Goal: Task Accomplishment & Management: Use online tool/utility

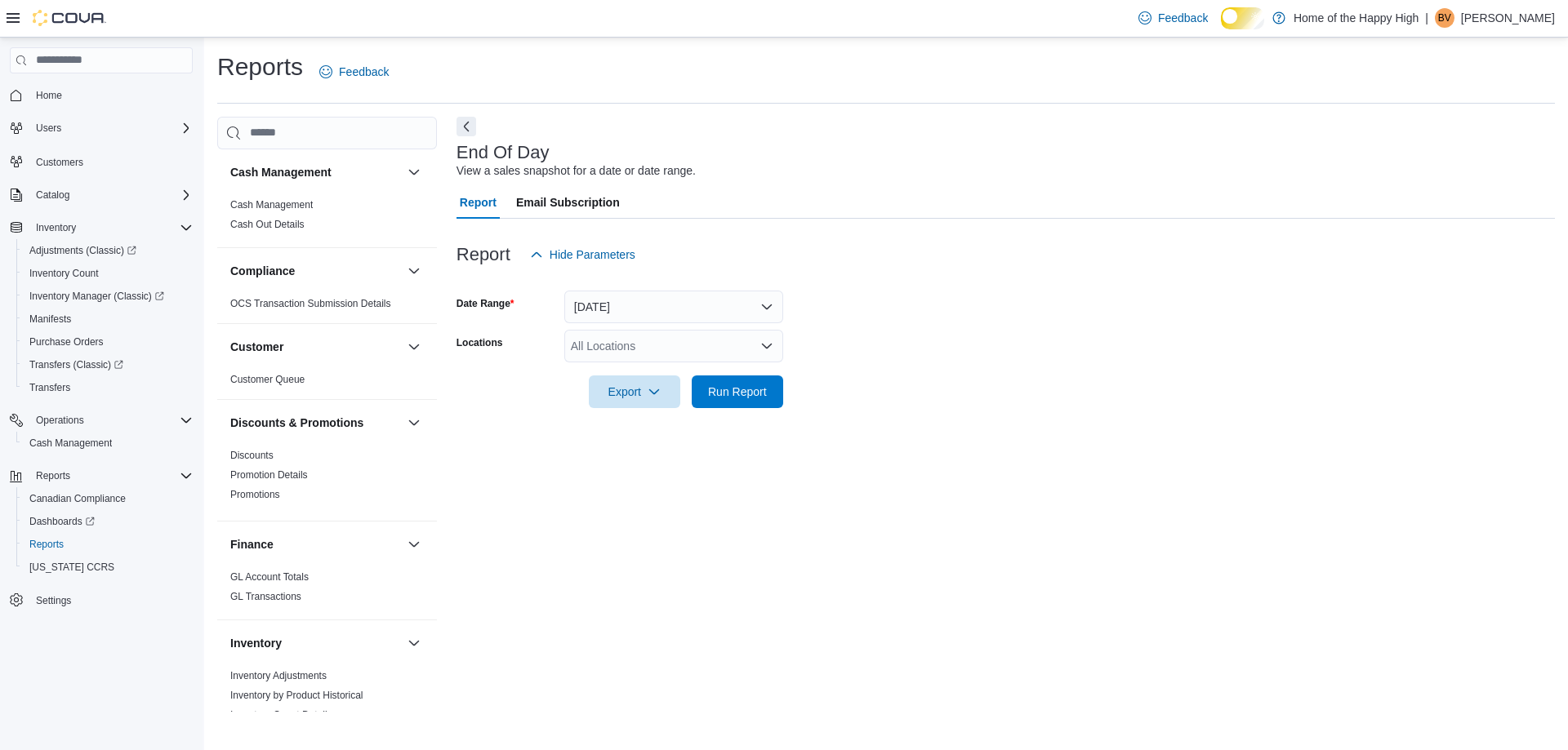
click at [609, 376] on div at bounding box center [1006, 369] width 1098 height 13
click at [608, 363] on div "All Locations" at bounding box center [674, 346] width 219 height 33
type input "****"
click at [635, 380] on span "Chatham - [GEOGRAPHIC_DATA] - Fire & Flower" at bounding box center [758, 387] width 254 height 16
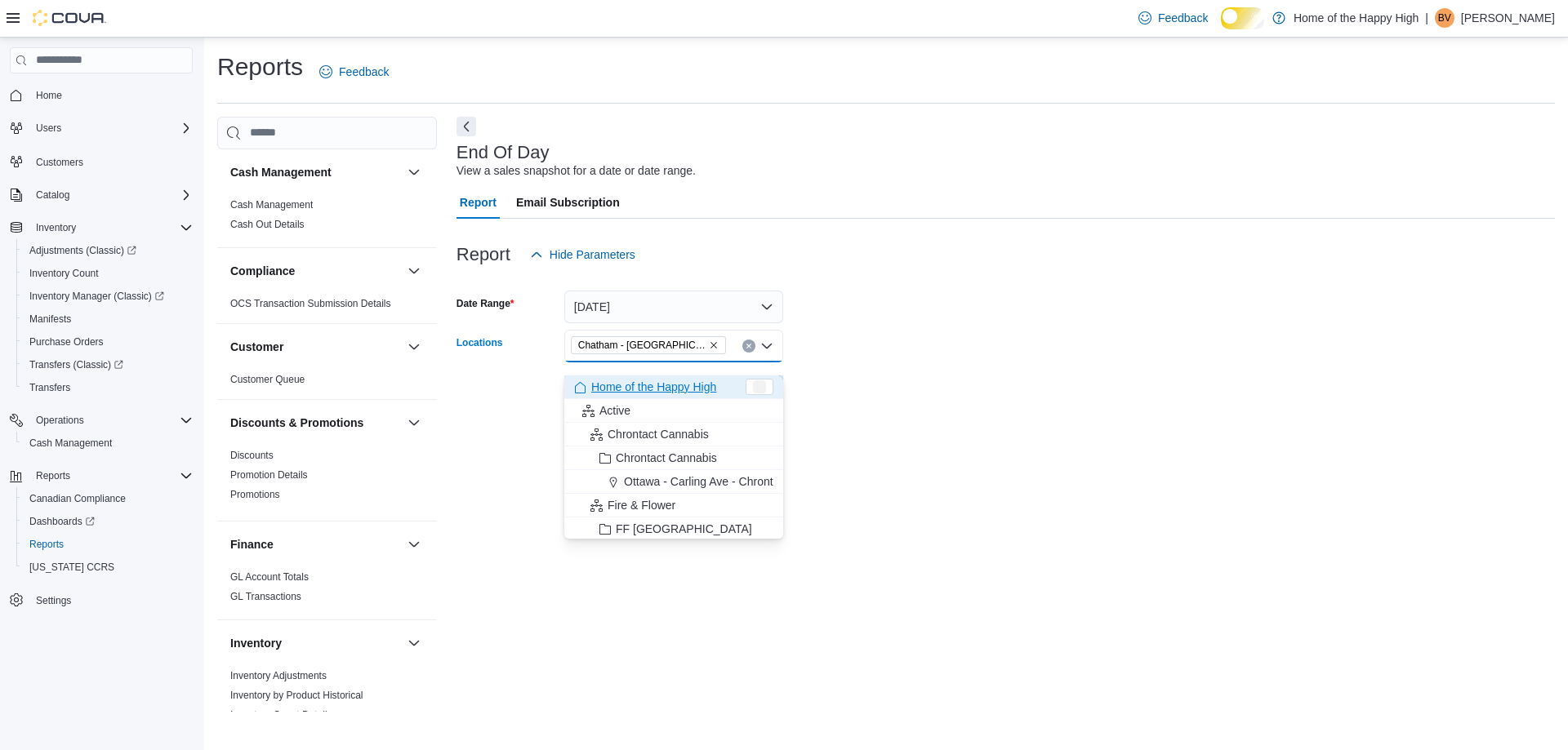
click at [938, 376] on div at bounding box center [1006, 369] width 1098 height 13
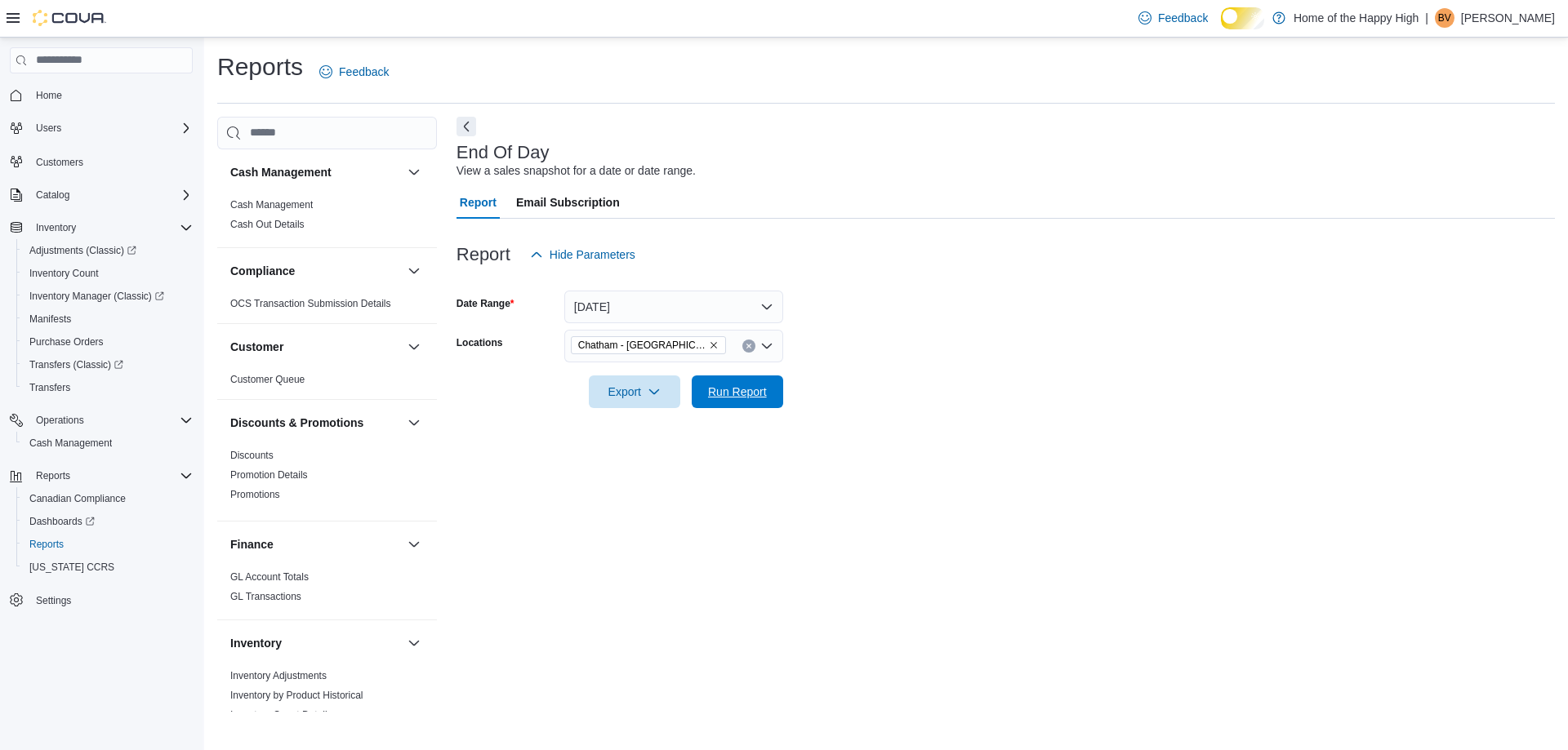
click at [764, 397] on span "Run Report" at bounding box center [737, 392] width 59 height 16
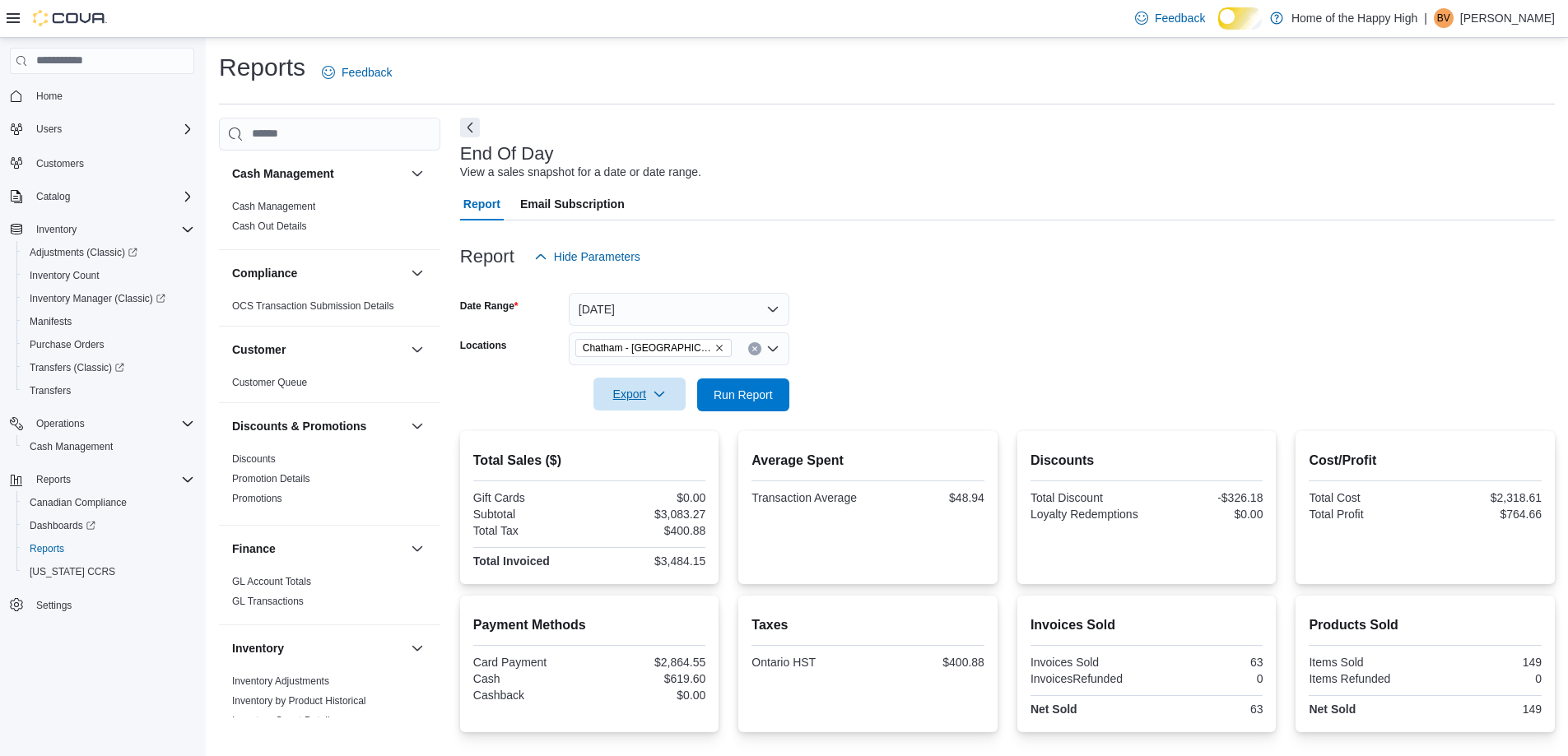
click at [651, 410] on span "Export" at bounding box center [639, 394] width 72 height 33
click at [666, 478] on span "Export to Pdf" at bounding box center [630, 474] width 74 height 13
